Goal: Task Accomplishment & Management: Manage account settings

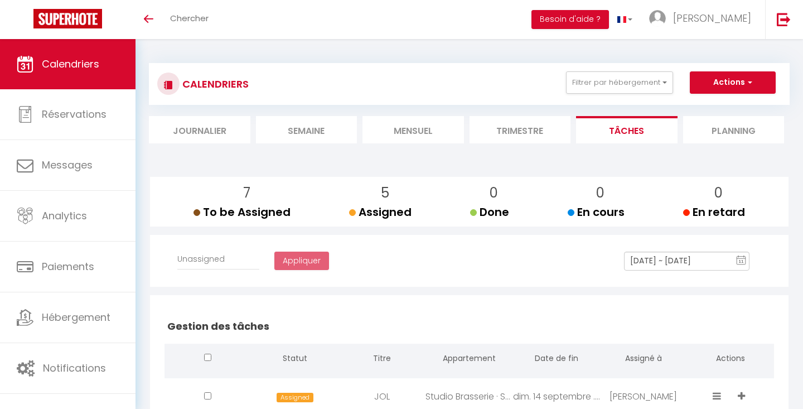
select select
click at [425, 126] on li "Mensuel" at bounding box center [412, 129] width 101 height 27
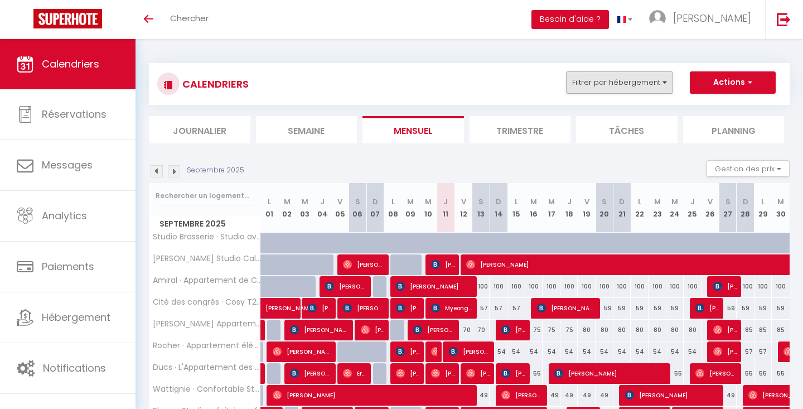
click at [637, 87] on button "Filtrer par hébergement" at bounding box center [619, 82] width 107 height 22
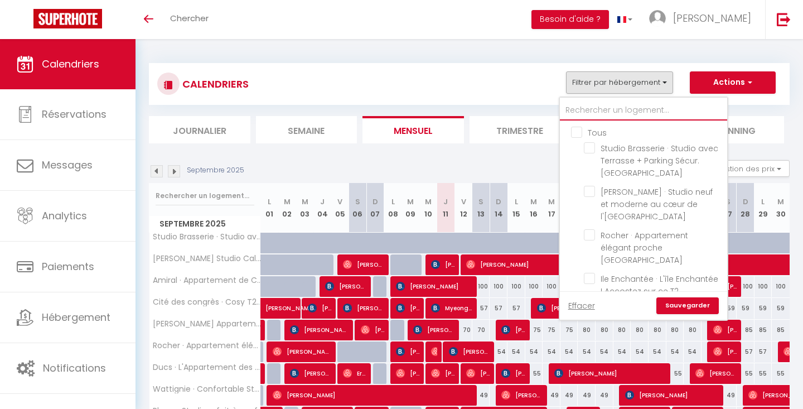
click at [614, 109] on input "text" at bounding box center [643, 110] width 167 height 20
type input "b"
checkbox input "false"
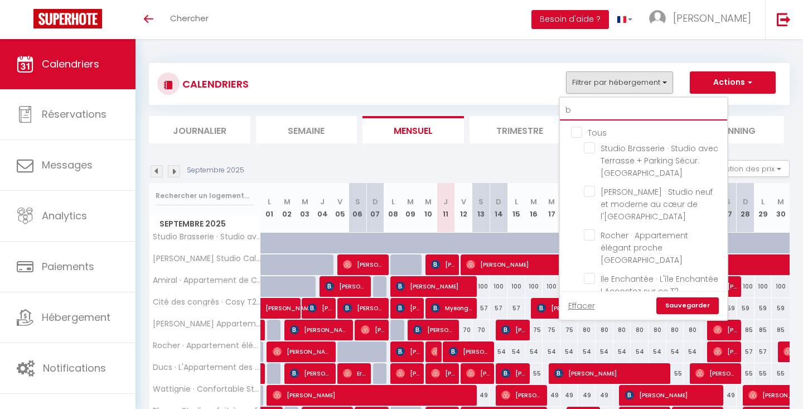
checkbox input "false"
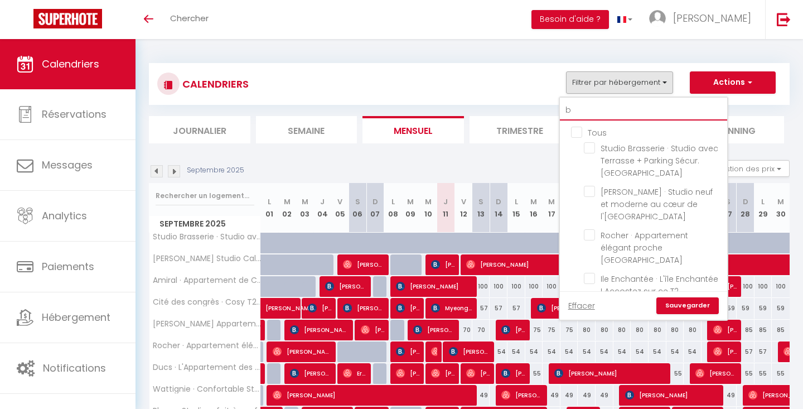
checkbox input "false"
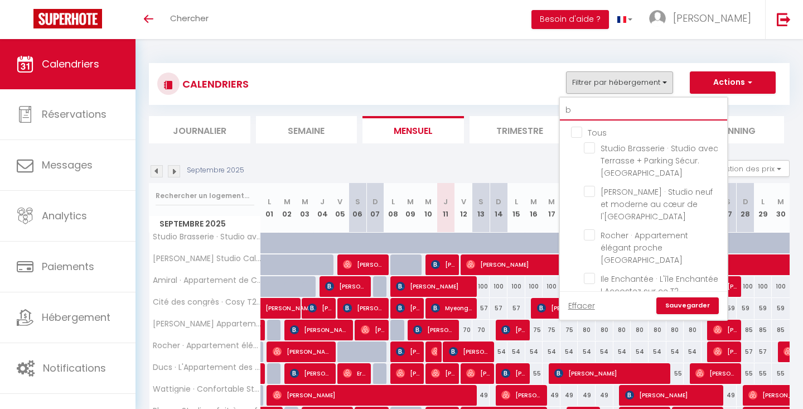
checkbox input "false"
type input "bo"
checkbox input "false"
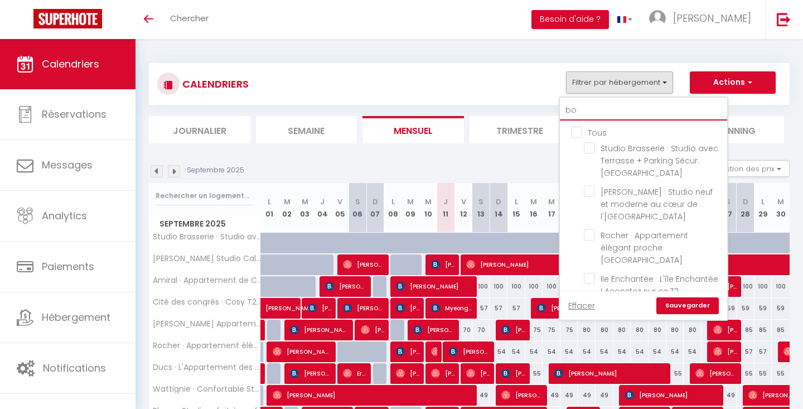
checkbox input "false"
type input "bou"
checkbox input "false"
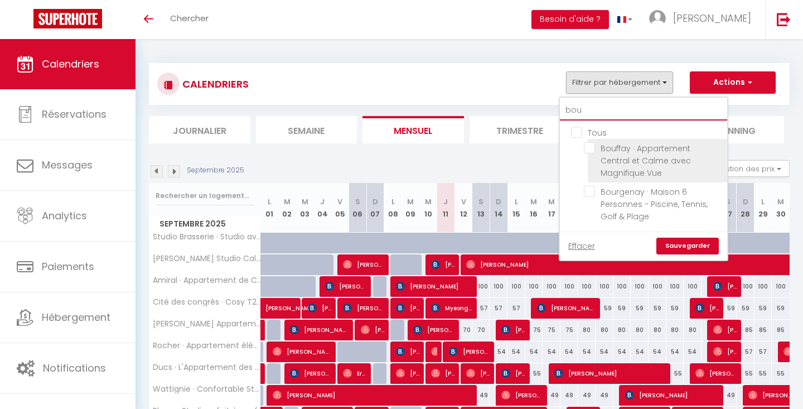
type input "bou"
click at [590, 148] on input "Bouffay · Appartement Central et Calme avec Magnifique Vue" at bounding box center [653, 147] width 139 height 11
checkbox input "true"
checkbox input "false"
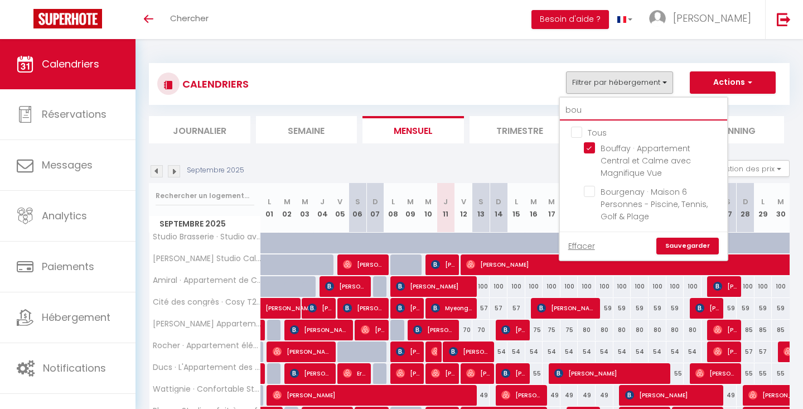
click at [586, 106] on input "bou" at bounding box center [643, 110] width 167 height 20
type input "bo"
checkbox input "false"
checkbox input "true"
type input "b"
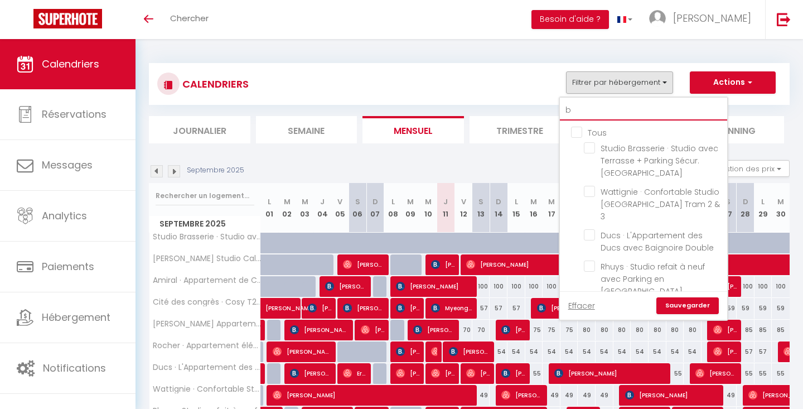
checkbox input "false"
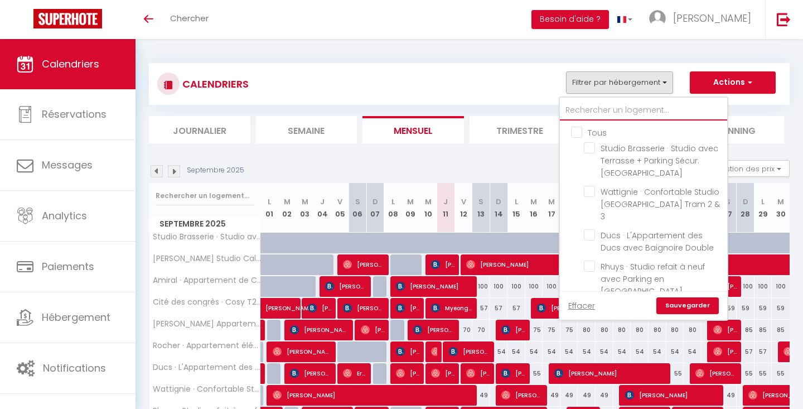
checkbox input "false"
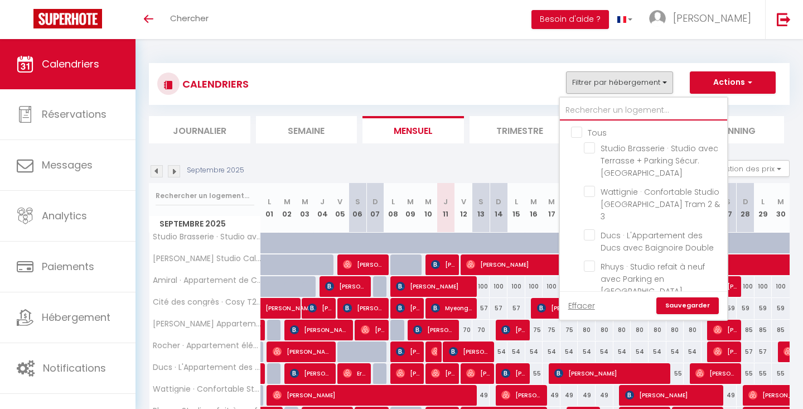
checkbox input "false"
checkbox input "true"
checkbox input "false"
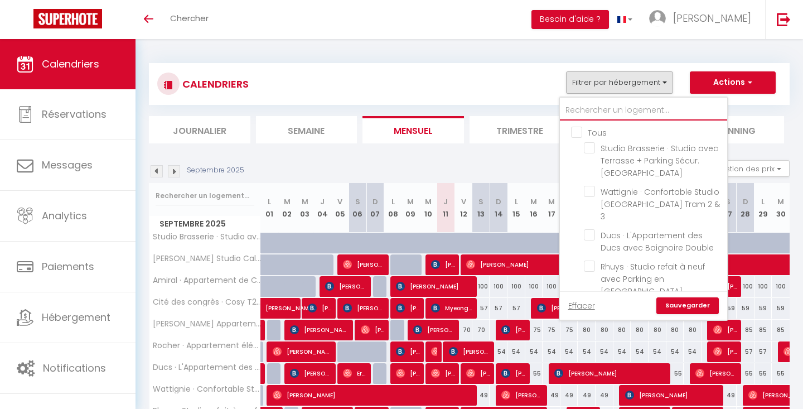
checkbox input "false"
type input "j"
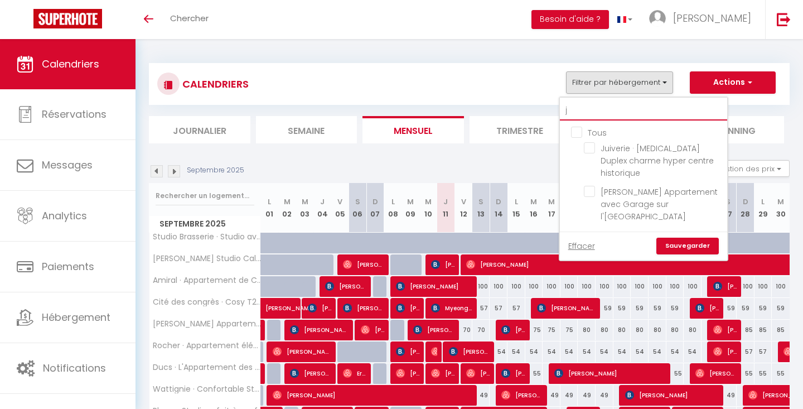
checkbox input "false"
type input "ju"
checkbox input "false"
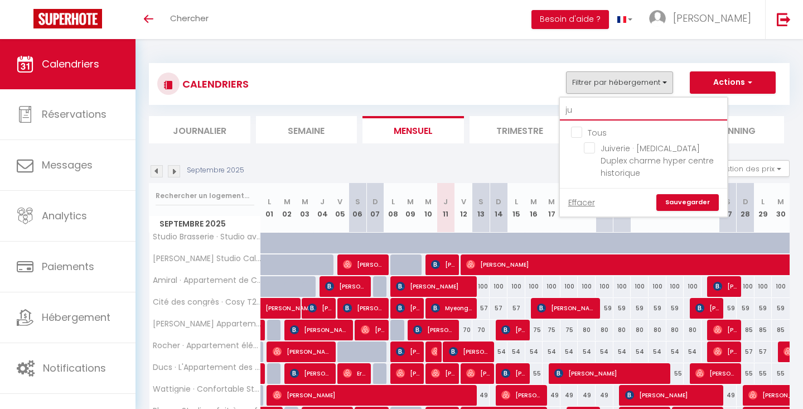
type input "jui"
checkbox input "false"
type input "oui"
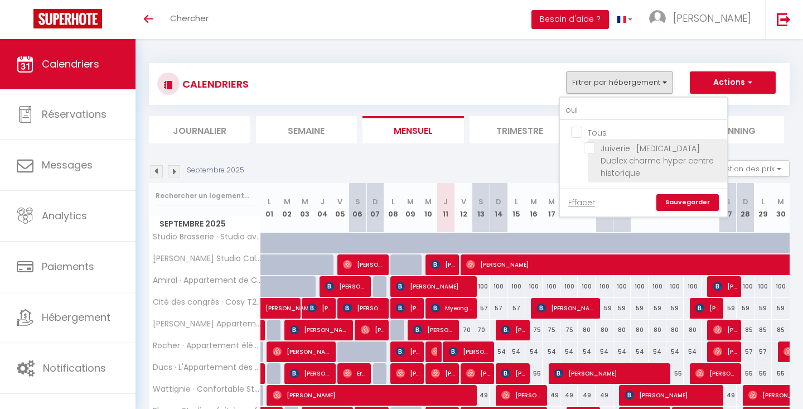
drag, startPoint x: 586, startPoint y: 106, endPoint x: 589, endPoint y: 147, distance: 40.3
click at [589, 147] on input "Juiverie · [MEDICAL_DATA] Duplex charme hyper centre historique" at bounding box center [653, 147] width 139 height 11
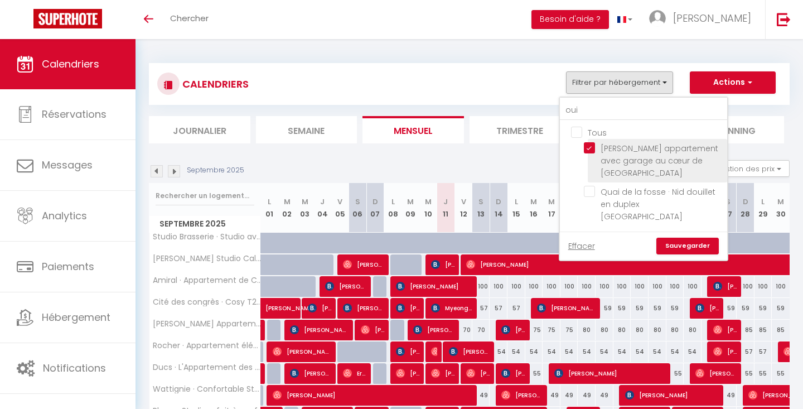
click at [592, 148] on input "[PERSON_NAME] appartement avec garage au cœur de [GEOGRAPHIC_DATA]" at bounding box center [653, 147] width 139 height 11
checkbox input "false"
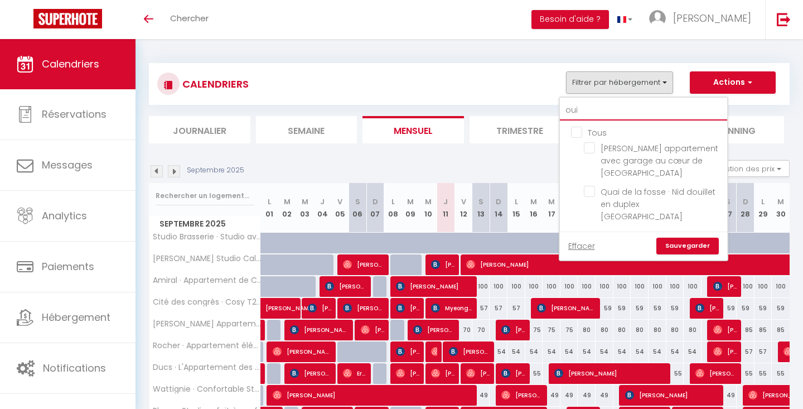
click at [582, 108] on input "oui" at bounding box center [643, 110] width 167 height 20
type input "ou"
checkbox input "false"
checkbox input "true"
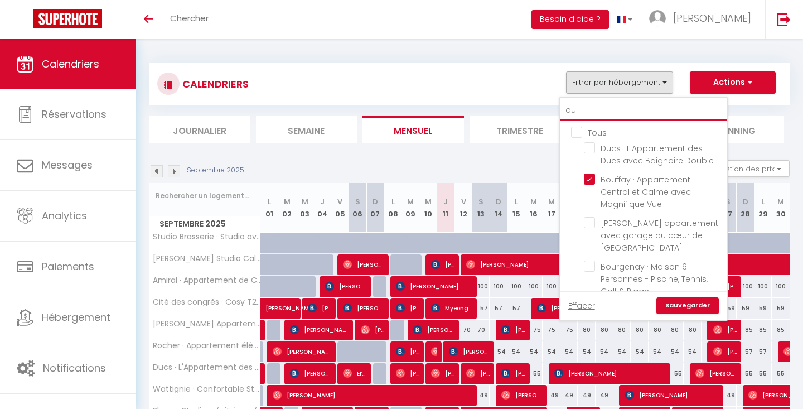
type input "o"
checkbox input "false"
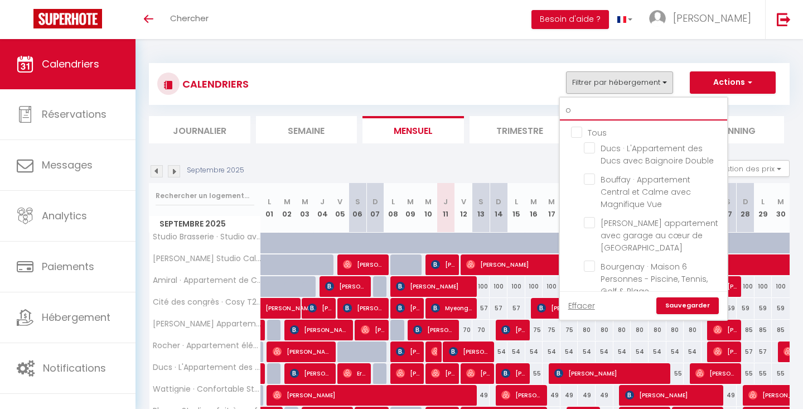
checkbox input "false"
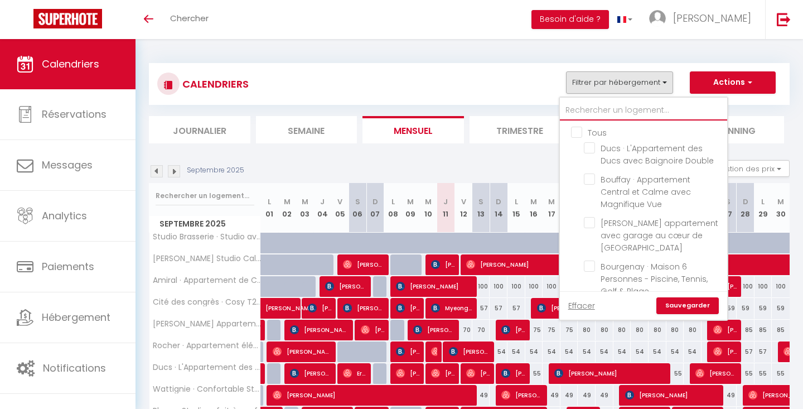
checkbox input "false"
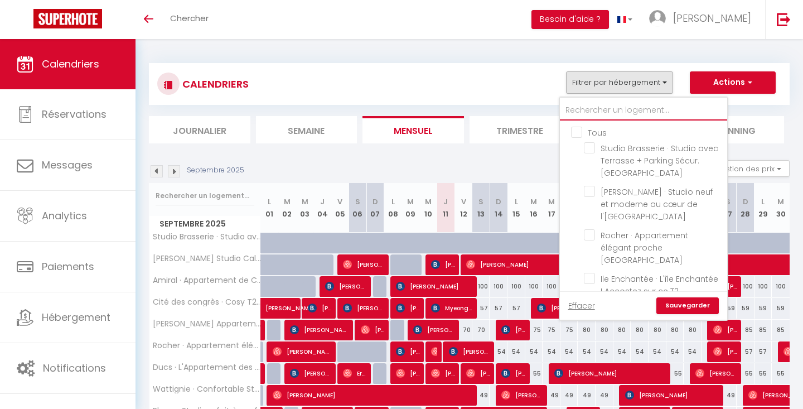
type input "j"
checkbox input "false"
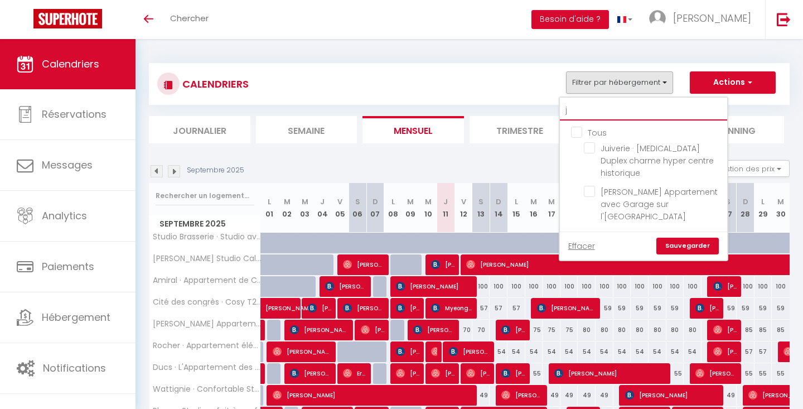
type input "ju"
checkbox input "false"
type input "jui"
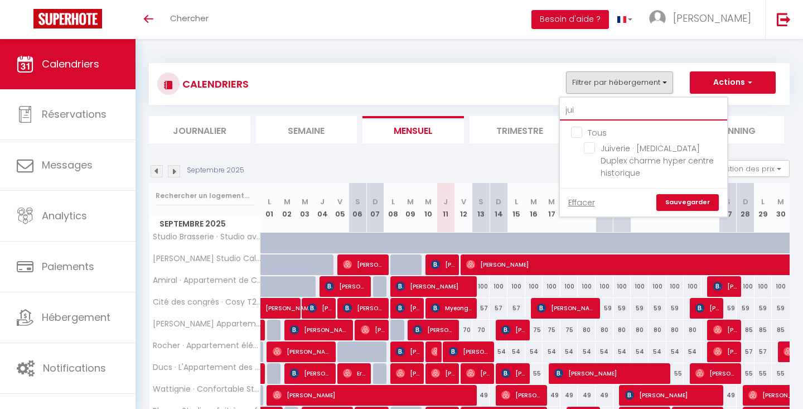
checkbox input "false"
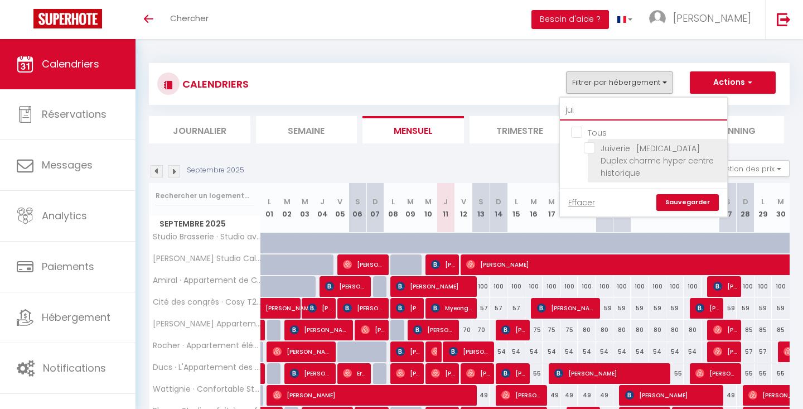
type input "jui"
click at [589, 147] on input "Juiverie · [MEDICAL_DATA] Duplex charme hyper centre historique" at bounding box center [653, 147] width 139 height 11
checkbox input "true"
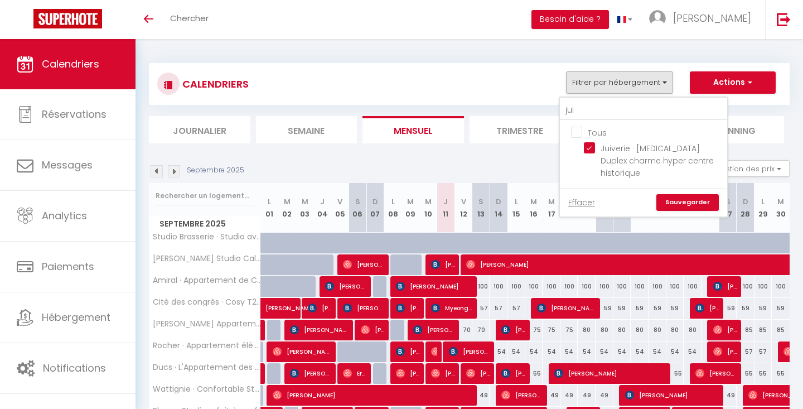
click at [689, 194] on link "Sauvegarder" at bounding box center [687, 202] width 62 height 17
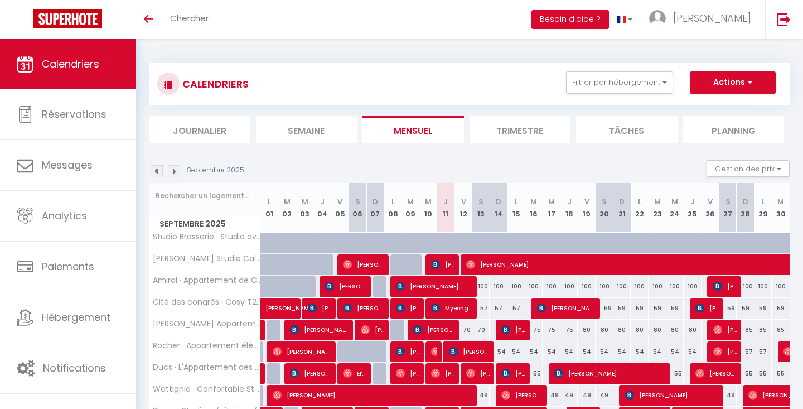
select select
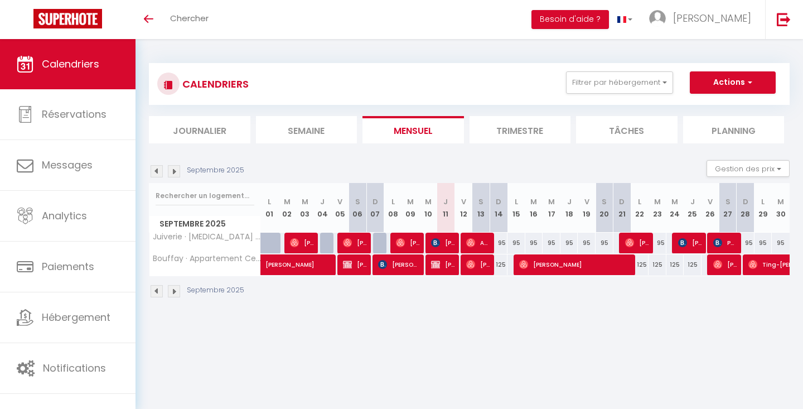
click at [441, 261] on span "[PERSON_NAME]" at bounding box center [443, 264] width 24 height 21
select select "OK"
select select "KO"
select select "0"
select select "1"
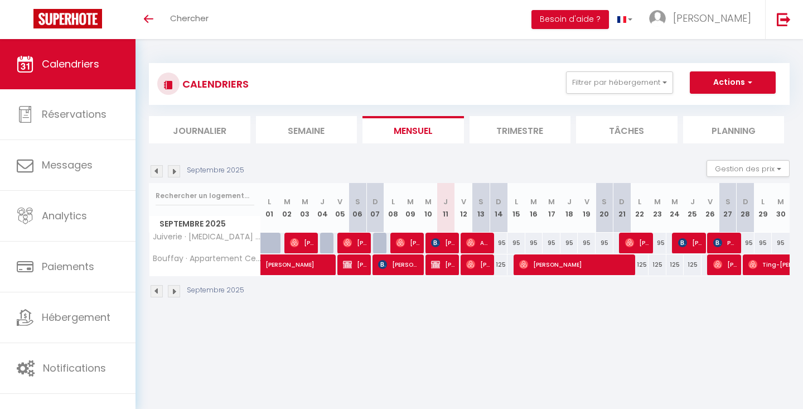
select select "1"
select select
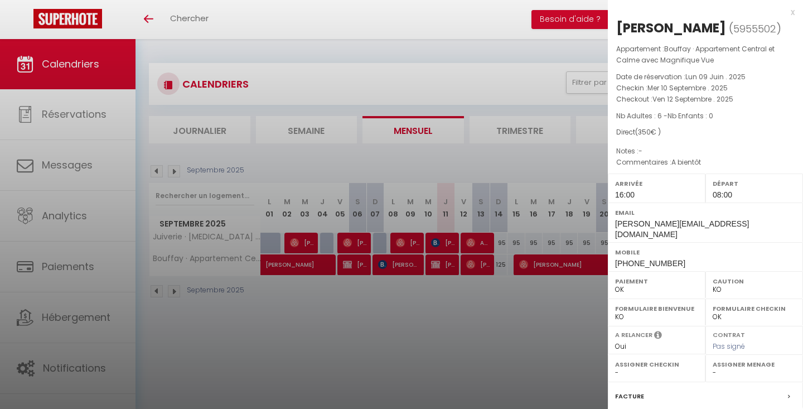
select select "28174"
click at [523, 295] on div at bounding box center [401, 204] width 803 height 409
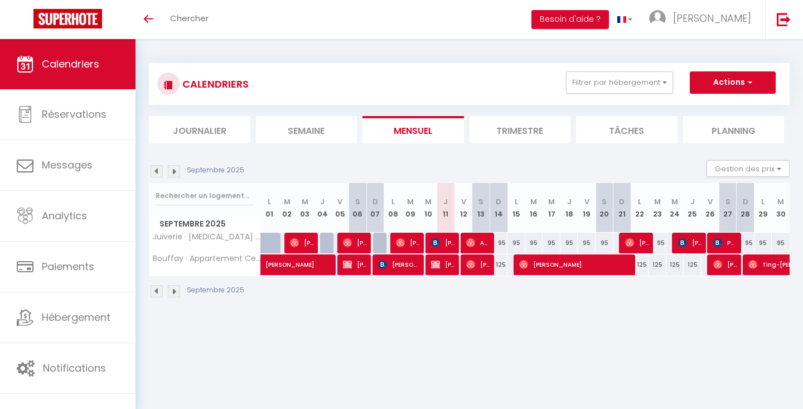
click at [176, 168] on img at bounding box center [174, 171] width 12 height 12
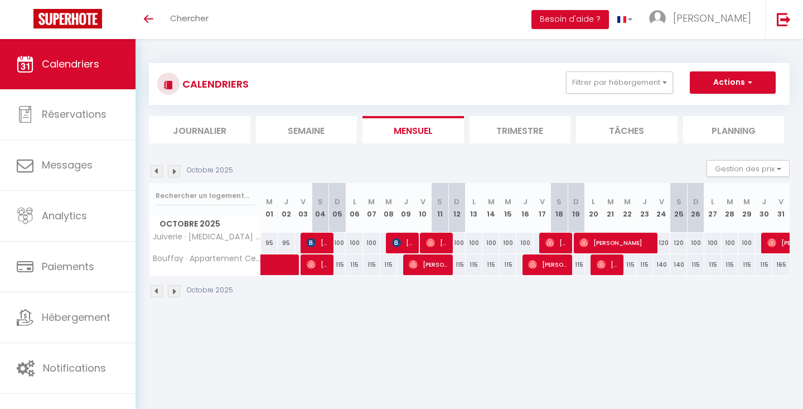
click at [173, 172] on img at bounding box center [174, 171] width 12 height 12
select select "KO"
select select "0"
select select "28174"
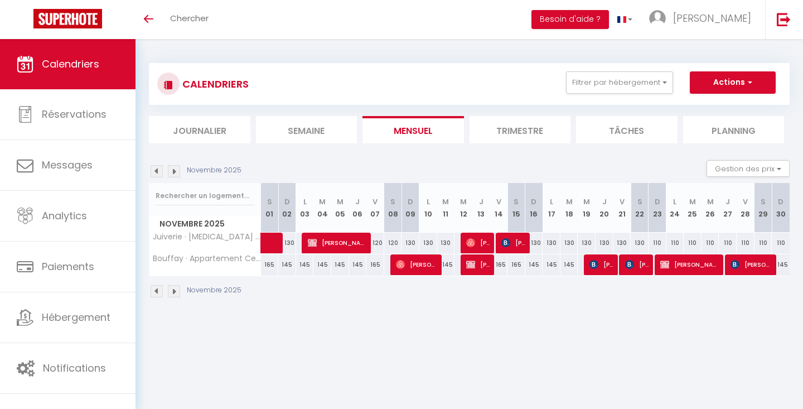
click at [476, 267] on span "[PERSON_NAME]" at bounding box center [478, 264] width 24 height 21
select select
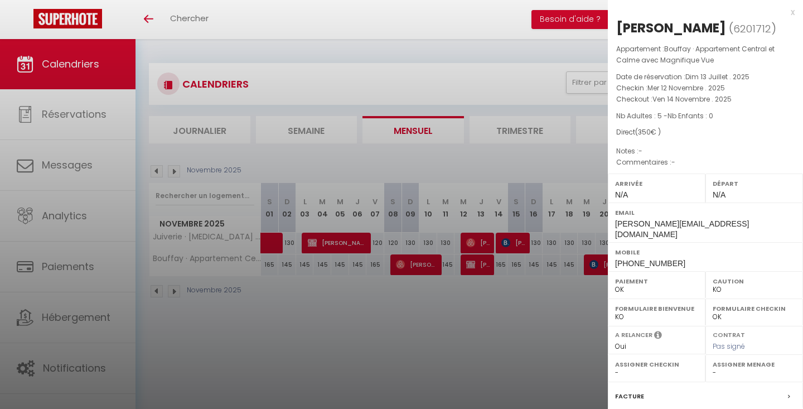
click at [352, 240] on div at bounding box center [401, 204] width 803 height 409
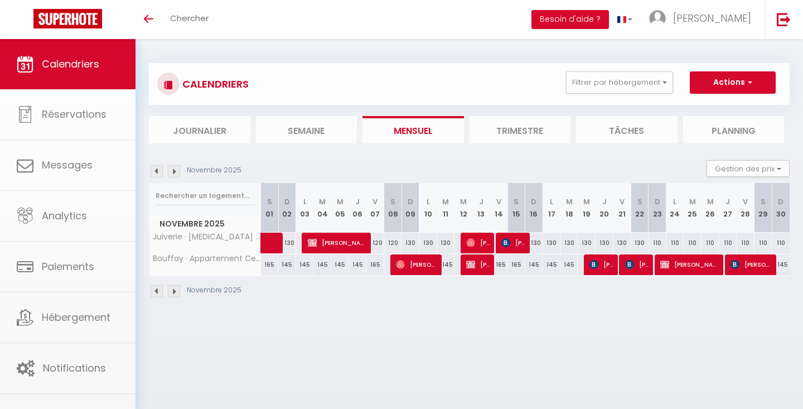
click at [338, 240] on span "[PERSON_NAME]" at bounding box center [338, 242] width 60 height 21
select select "OK"
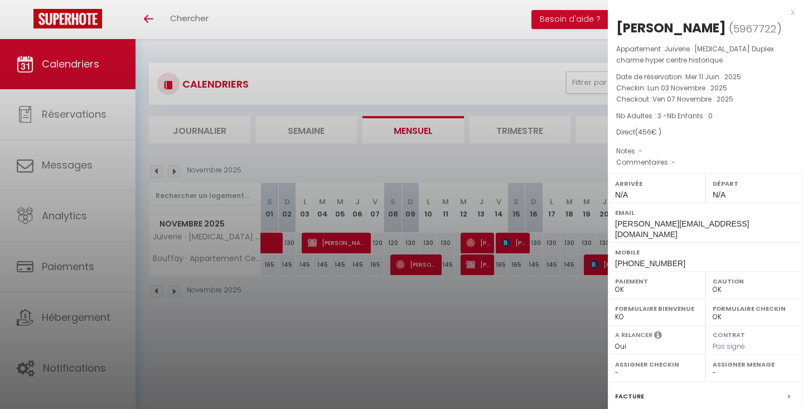
click at [509, 163] on div at bounding box center [401, 204] width 803 height 409
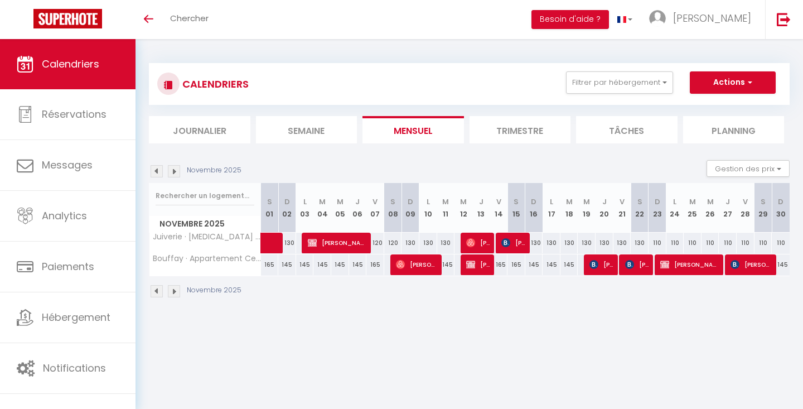
click at [347, 236] on span "[PERSON_NAME]" at bounding box center [338, 242] width 60 height 21
